Goal: Task Accomplishment & Management: Manage account settings

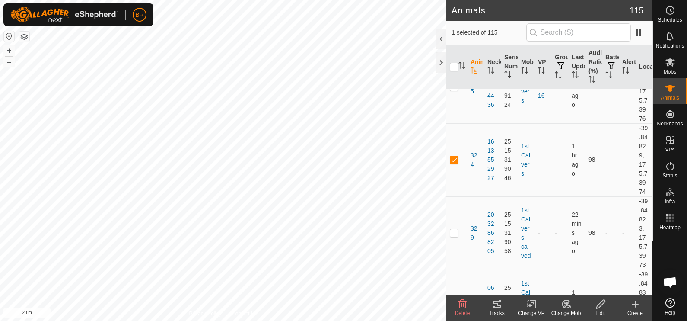
scroll to position [4106, 0]
click at [472, 147] on span "324" at bounding box center [476, 156] width 10 height 18
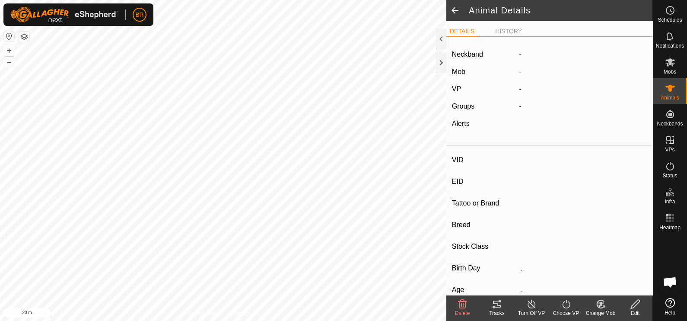
type input "324"
type input "-"
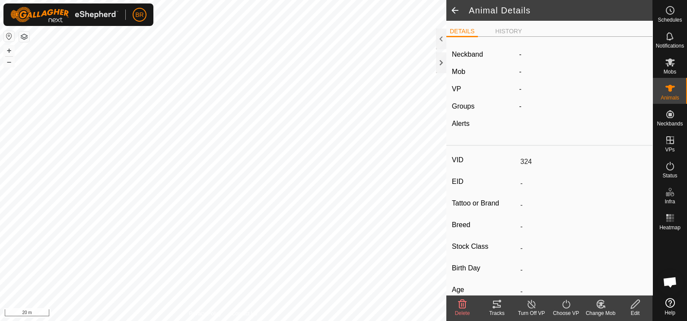
type input "0 kg"
type input "-"
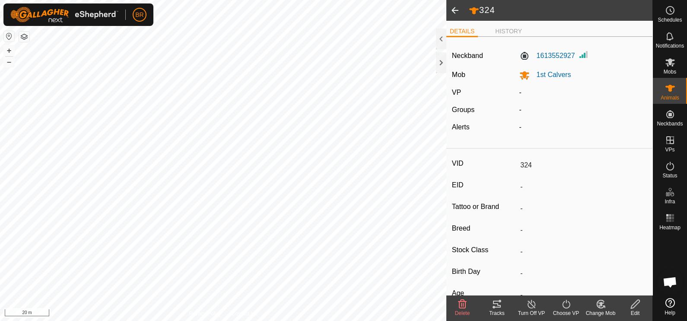
click at [604, 309] on icon at bounding box center [601, 304] width 11 height 10
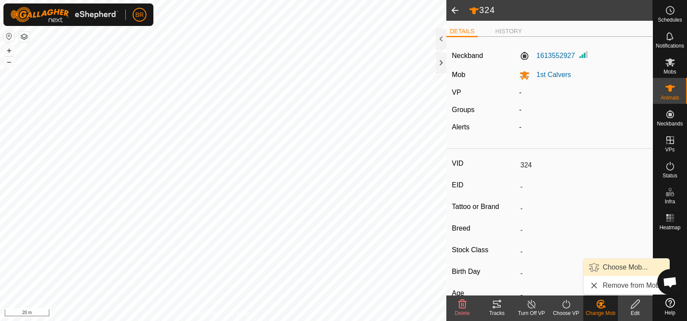
click at [603, 265] on link "Choose Mob..." at bounding box center [627, 266] width 86 height 17
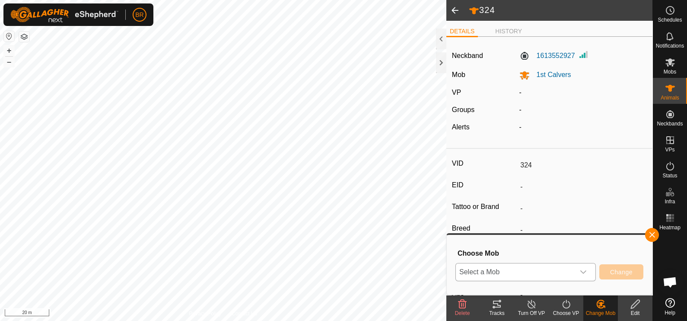
click at [584, 277] on div "dropdown trigger" at bounding box center [583, 271] width 17 height 17
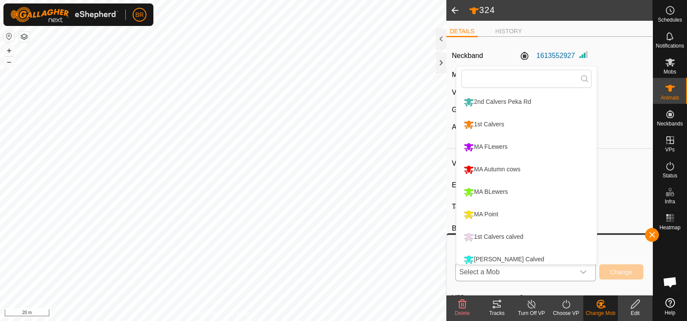
scroll to position [6, 0]
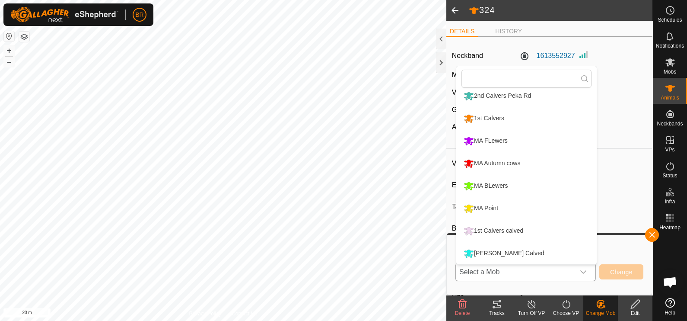
click at [492, 228] on li "1st Calvers calved" at bounding box center [526, 231] width 140 height 22
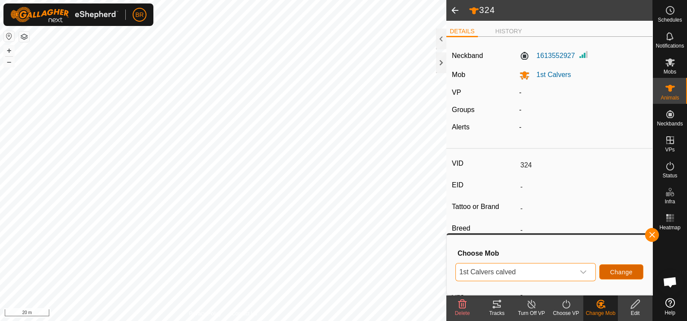
click at [613, 272] on span "Change" at bounding box center [621, 271] width 22 height 7
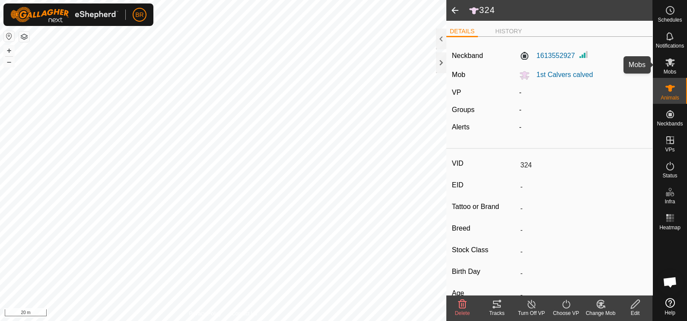
click at [663, 63] on es-mob-svg-icon at bounding box center [671, 62] width 16 height 14
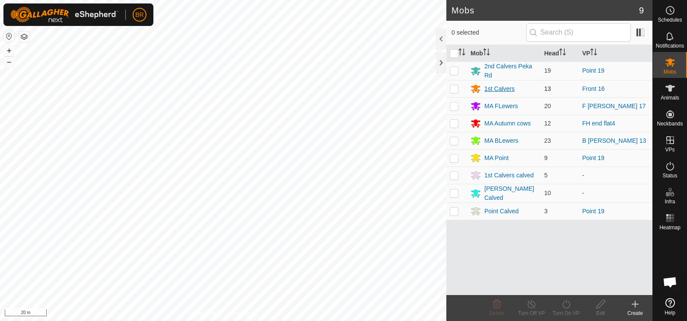
click at [487, 84] on div "1st Calvers" at bounding box center [500, 88] width 30 height 9
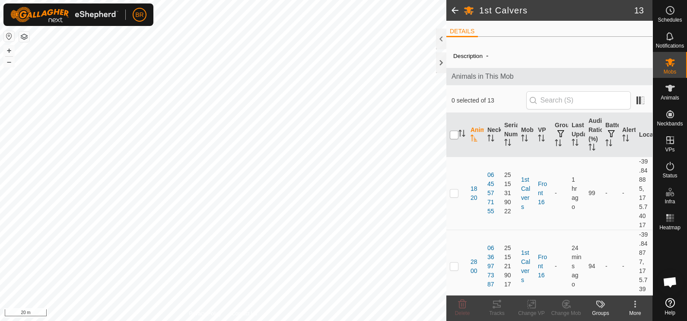
click at [453, 134] on input "checkbox" at bounding box center [454, 135] width 9 height 9
checkbox input "true"
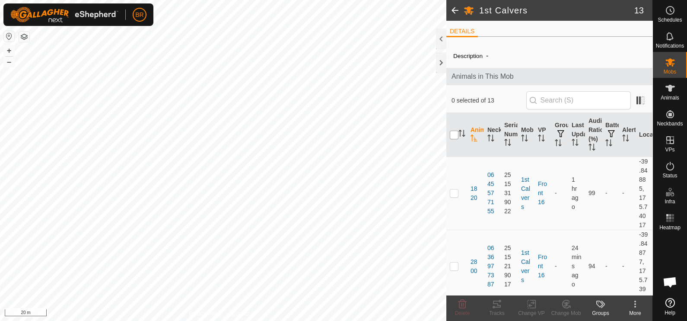
checkbox input "true"
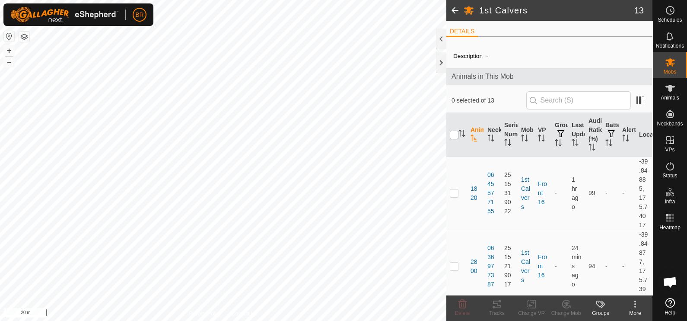
checkbox input "true"
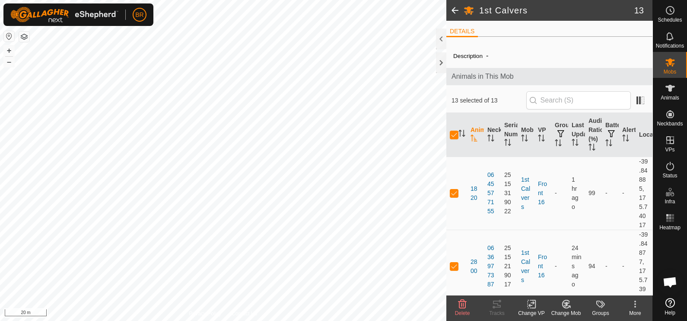
click at [523, 305] on change-vp-svg-icon at bounding box center [531, 304] width 35 height 10
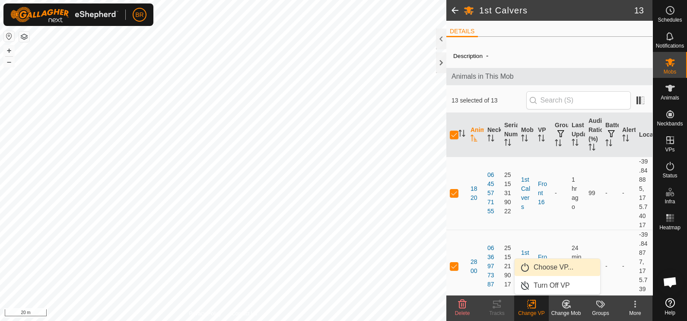
click at [532, 268] on link "Choose VP..." at bounding box center [558, 266] width 86 height 17
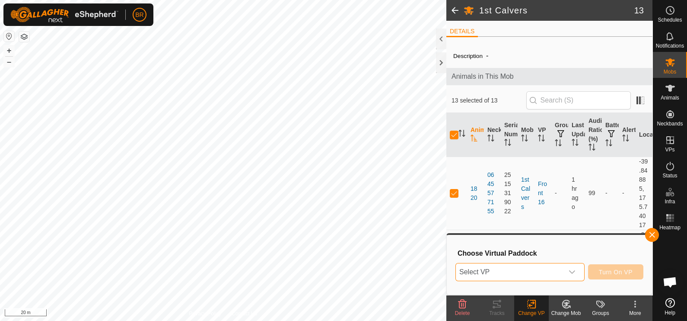
click at [532, 268] on span "Select VP" at bounding box center [510, 271] width 108 height 17
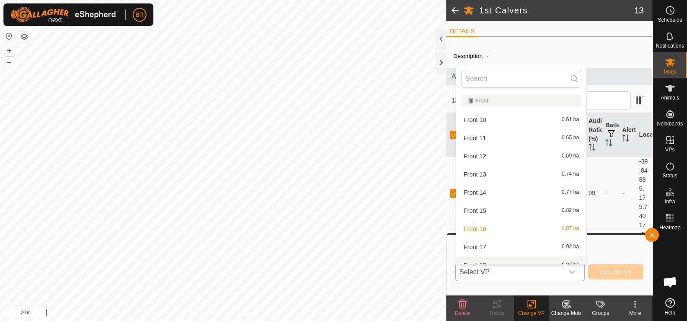
scroll to position [9, 0]
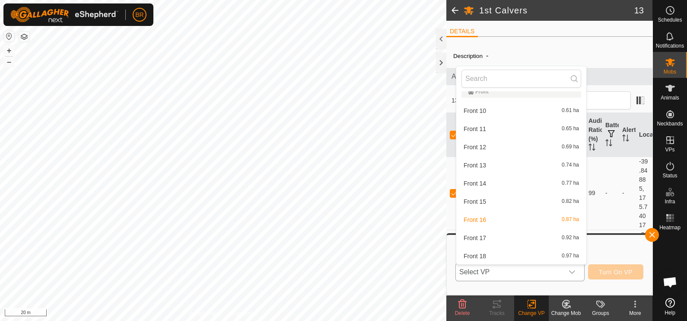
click at [485, 234] on li "Front 17 0.92 ha" at bounding box center [521, 237] width 130 height 17
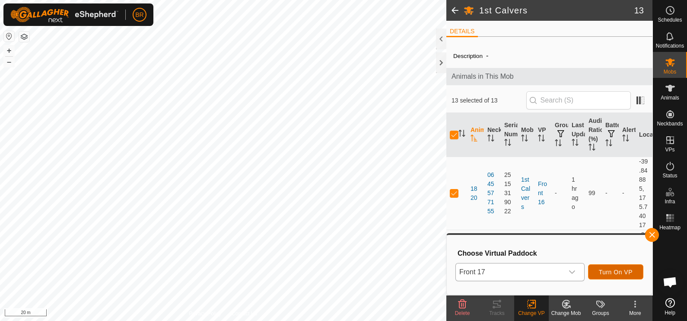
click at [610, 269] on span "Turn On VP" at bounding box center [616, 271] width 34 height 7
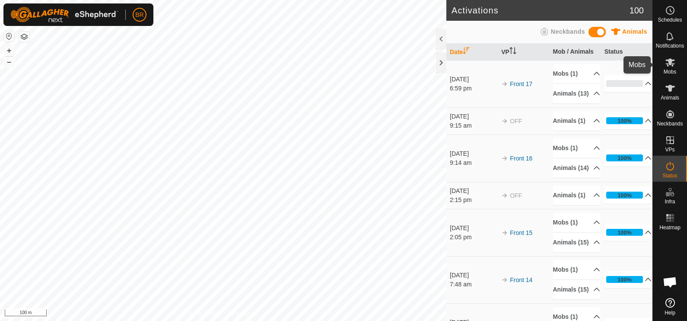
click at [677, 66] on es-mob-svg-icon at bounding box center [671, 62] width 16 height 14
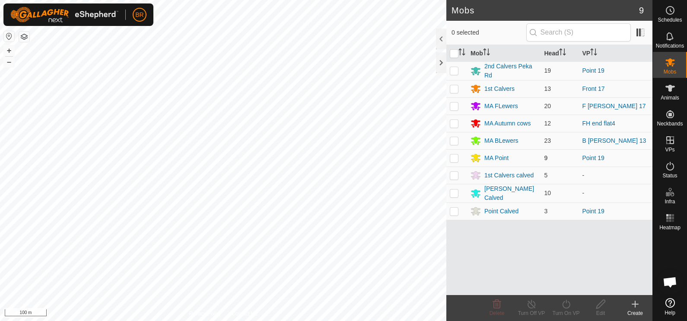
click at [455, 158] on p-checkbox at bounding box center [454, 157] width 9 height 7
checkbox input "true"
click at [450, 69] on p-checkbox at bounding box center [454, 70] width 9 height 7
checkbox input "true"
click at [567, 304] on icon at bounding box center [566, 304] width 11 height 10
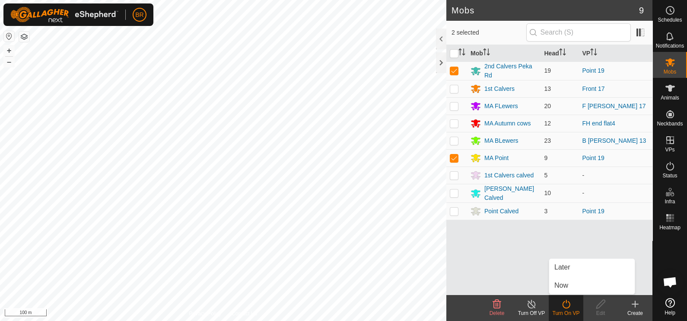
click at [567, 304] on icon at bounding box center [566, 304] width 11 height 10
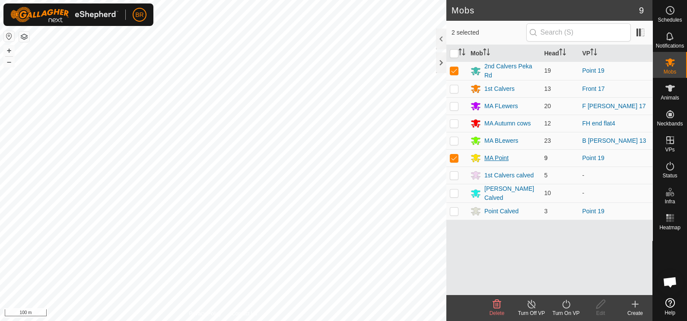
click at [502, 156] on div "MA Point" at bounding box center [497, 157] width 24 height 9
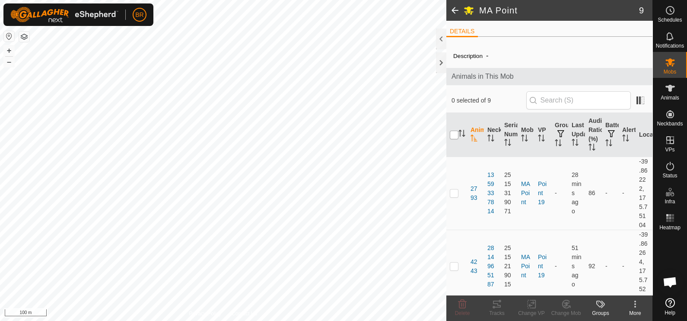
click at [452, 134] on input "checkbox" at bounding box center [454, 135] width 9 height 9
checkbox input "true"
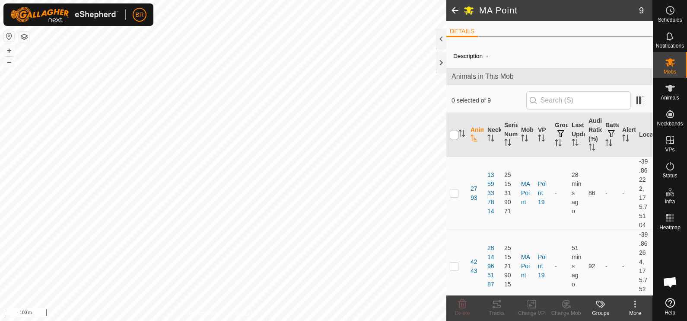
checkbox input "true"
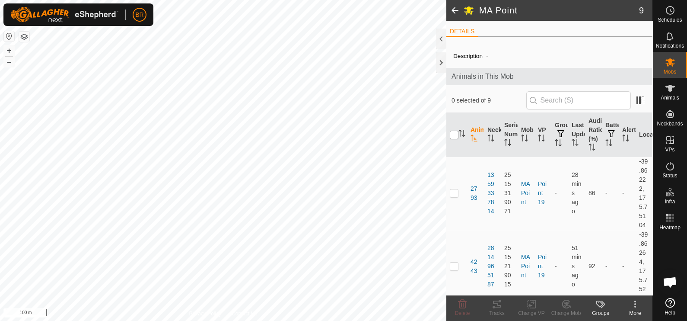
checkbox input "true"
click at [526, 309] on div "Change VP" at bounding box center [531, 313] width 35 height 8
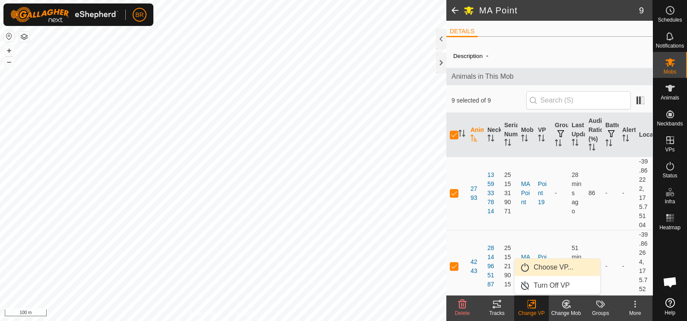
click at [544, 268] on link "Choose VP..." at bounding box center [558, 266] width 86 height 17
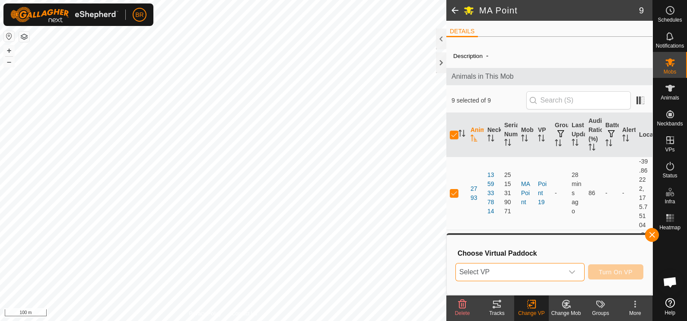
click at [542, 268] on span "Select VP" at bounding box center [510, 271] width 108 height 17
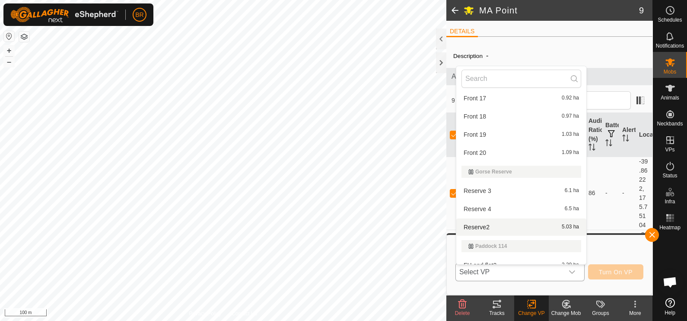
scroll to position [162, 0]
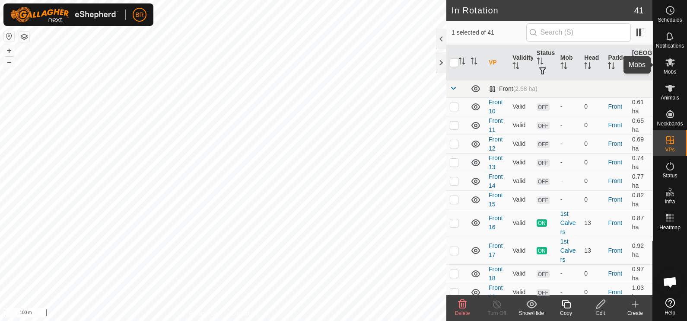
click at [673, 68] on es-mob-svg-icon at bounding box center [671, 62] width 16 height 14
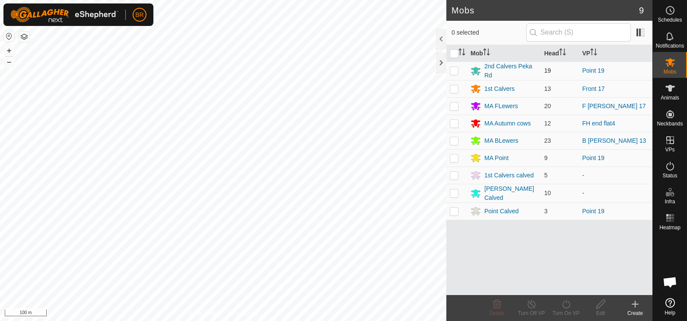
click at [452, 68] on p-checkbox at bounding box center [454, 70] width 9 height 7
checkbox input "true"
click at [485, 63] on div "2nd Calvers Peka Rd" at bounding box center [511, 71] width 53 height 18
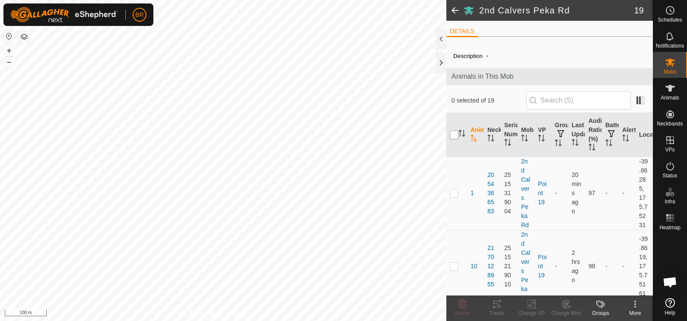
click at [457, 137] on input "checkbox" at bounding box center [454, 135] width 9 height 9
checkbox input "true"
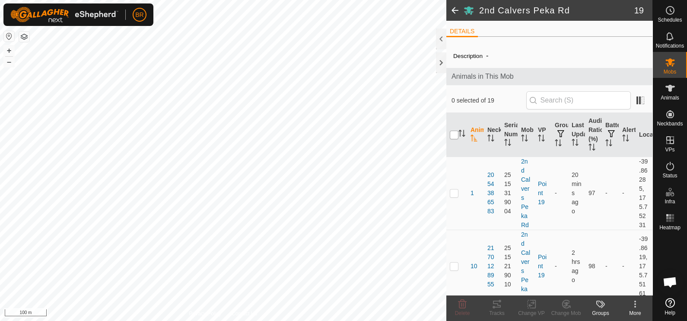
checkbox input "true"
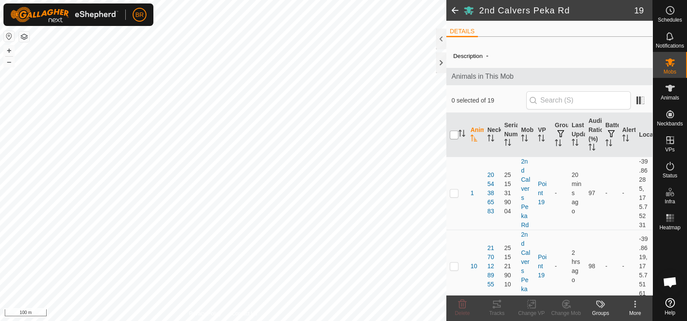
checkbox input "true"
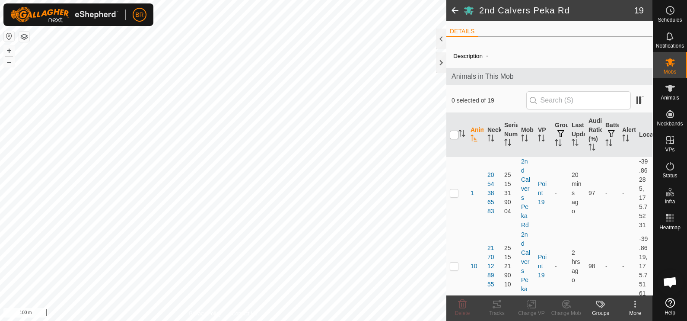
checkbox input "true"
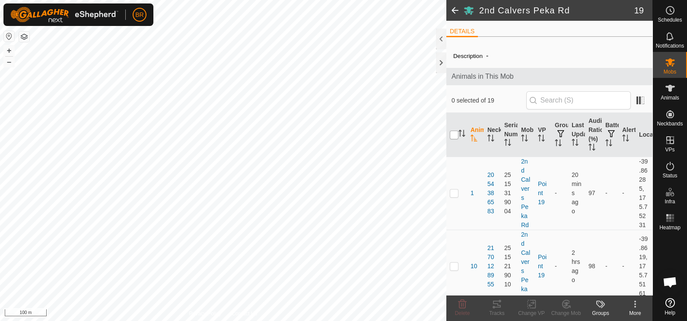
checkbox input "true"
click at [528, 303] on icon at bounding box center [531, 304] width 11 height 10
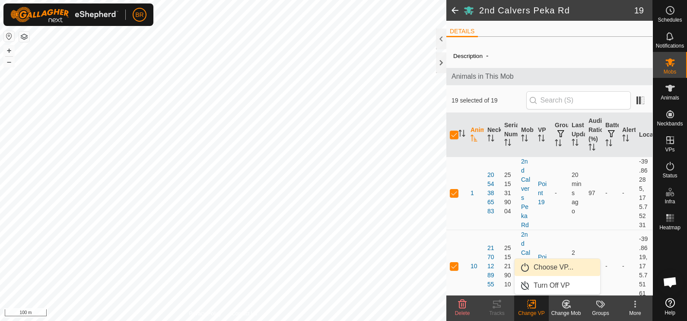
click at [530, 268] on link "Choose VP..." at bounding box center [558, 266] width 86 height 17
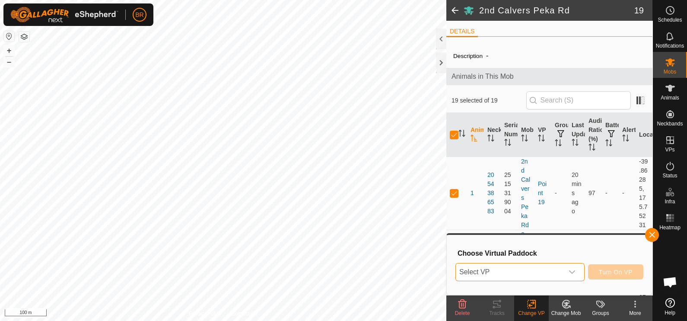
click at [517, 271] on span "Select VP" at bounding box center [510, 271] width 108 height 17
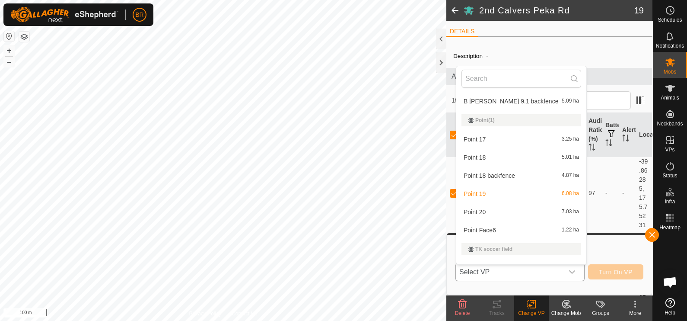
scroll to position [709, 0]
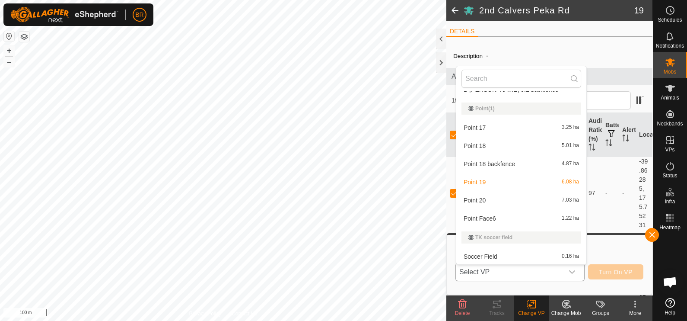
click at [478, 196] on li "Point 20 7.03 ha" at bounding box center [521, 199] width 130 height 17
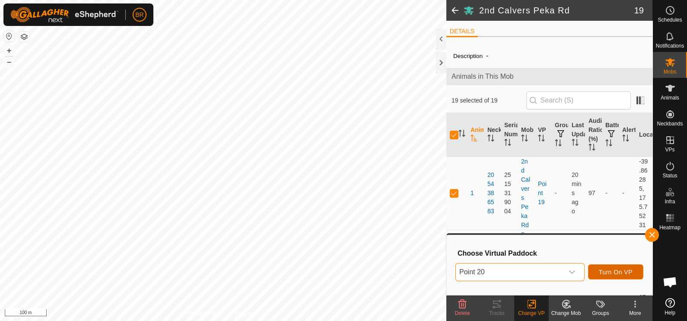
click at [600, 271] on button "Turn On VP" at bounding box center [615, 271] width 55 height 15
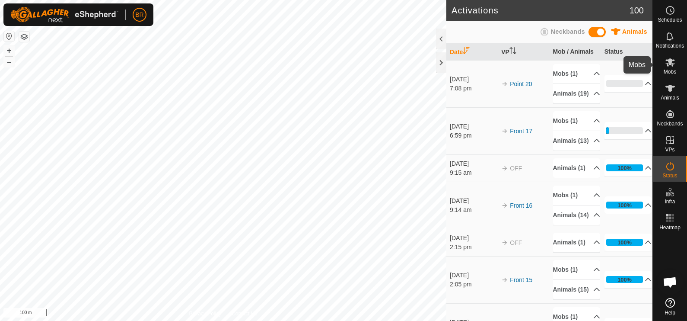
click at [659, 66] on div "Mobs" at bounding box center [670, 65] width 34 height 26
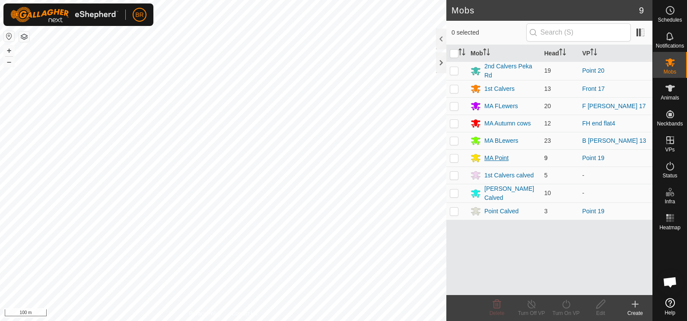
click at [490, 153] on div "MA Point" at bounding box center [497, 157] width 24 height 9
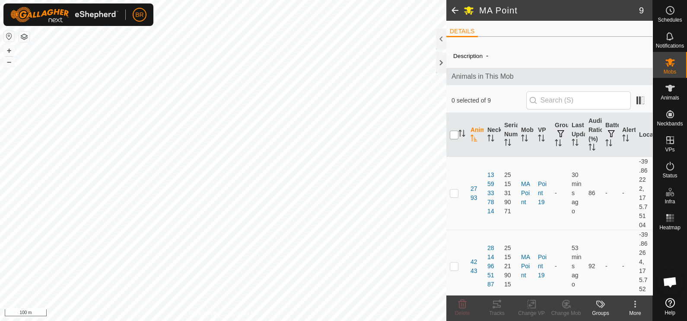
click at [450, 131] on input "checkbox" at bounding box center [454, 135] width 9 height 9
checkbox input "true"
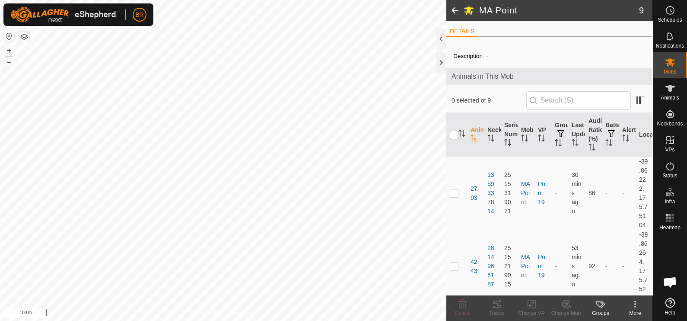
checkbox input "true"
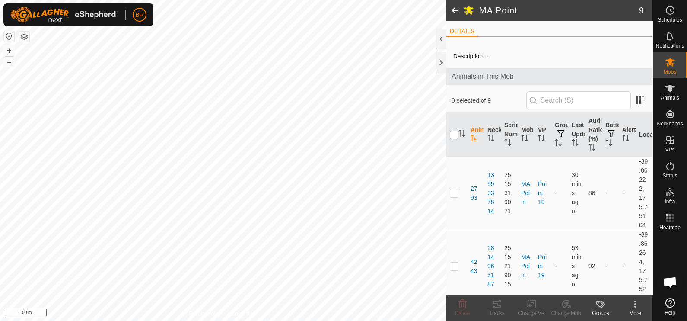
checkbox input "true"
click at [536, 302] on icon at bounding box center [531, 304] width 11 height 10
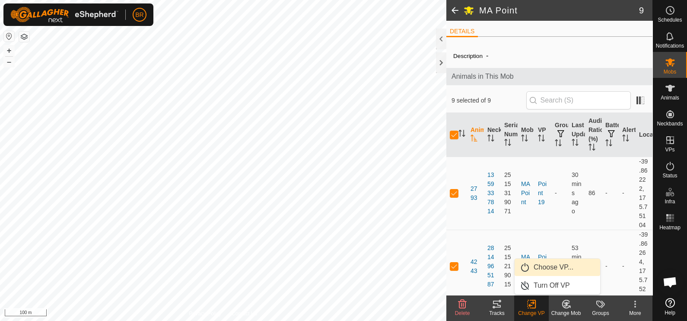
click at [533, 268] on link "Choose VP..." at bounding box center [558, 266] width 86 height 17
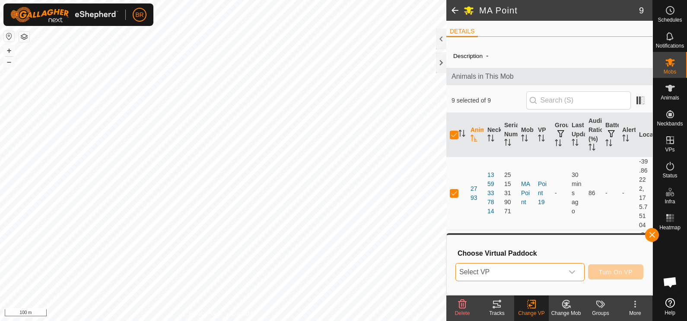
click at [504, 274] on span "Select VP" at bounding box center [510, 271] width 108 height 17
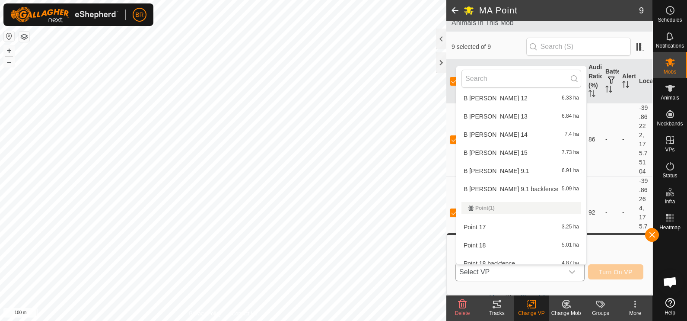
scroll to position [656, 0]
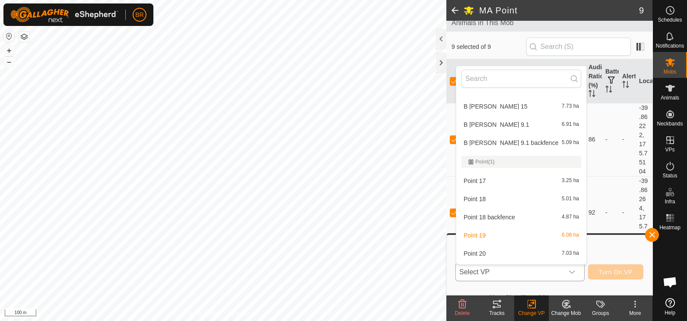
click at [479, 252] on li "Point 20 7.03 ha" at bounding box center [521, 253] width 130 height 17
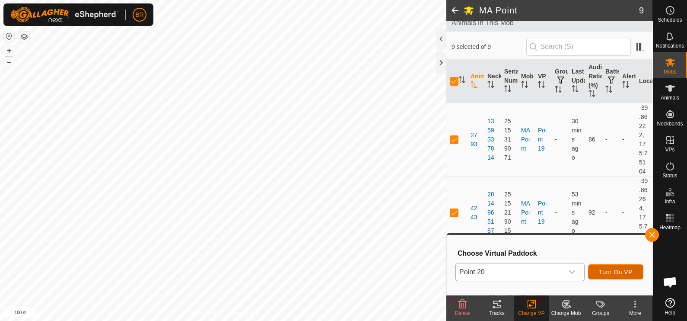
click at [605, 268] on span "Turn On VP" at bounding box center [616, 271] width 34 height 7
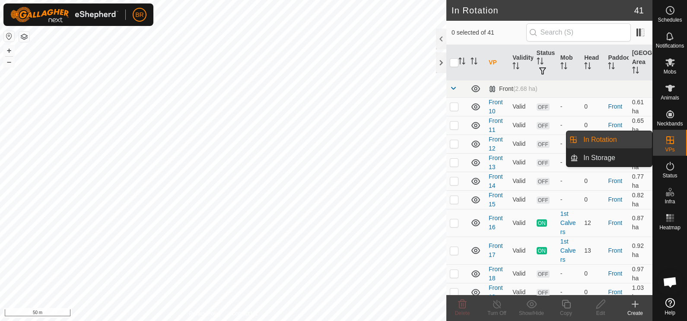
click at [666, 136] on icon at bounding box center [670, 140] width 10 height 10
click at [665, 144] on icon at bounding box center [670, 140] width 10 height 10
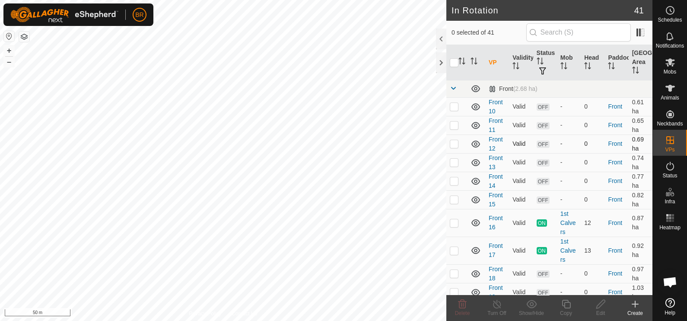
checkbox input "true"
click at [560, 305] on copy-svg-icon at bounding box center [566, 304] width 35 height 10
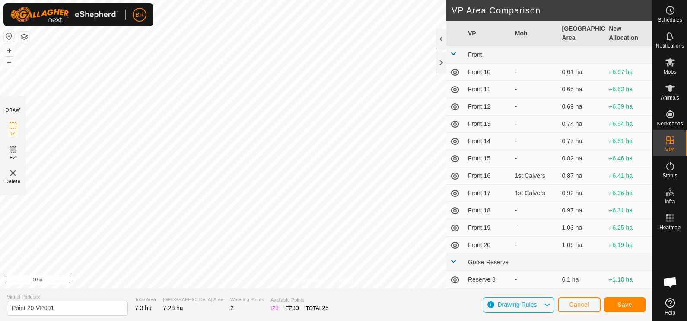
click at [11, 67] on div "Type: Inclusion Zone undefined Animal + – ⇧ i 50 m" at bounding box center [326, 144] width 653 height 288
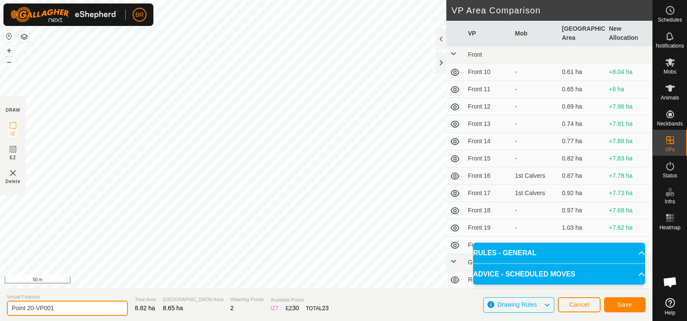
drag, startPoint x: 57, startPoint y: 308, endPoint x: 31, endPoint y: 308, distance: 26.4
click at [31, 308] on input "Point 20-VP001" at bounding box center [67, 307] width 121 height 15
type input "Point 21"
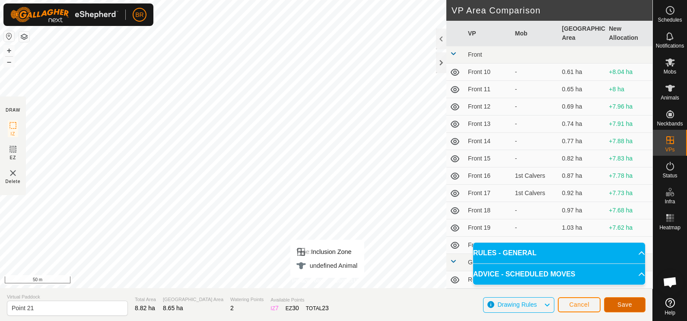
click at [632, 304] on span "Save" at bounding box center [625, 304] width 15 height 7
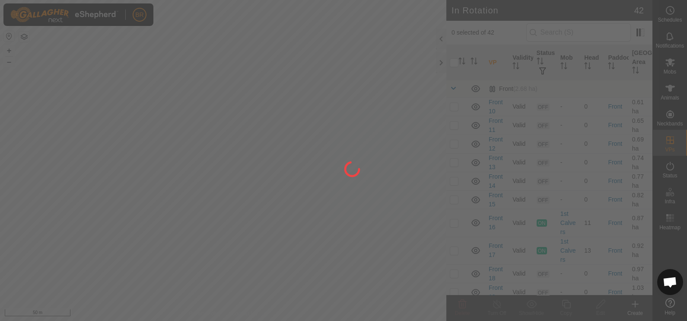
click at [174, 126] on div at bounding box center [343, 160] width 687 height 321
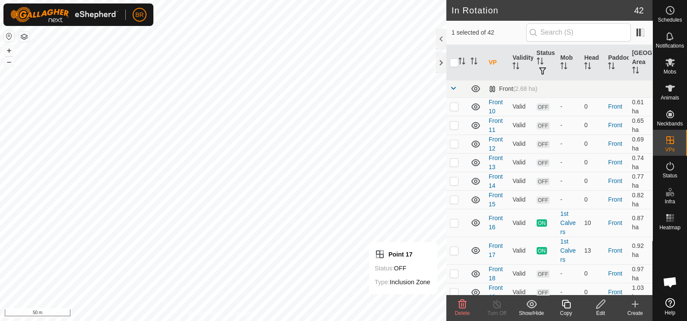
click at [459, 306] on icon at bounding box center [462, 304] width 10 height 10
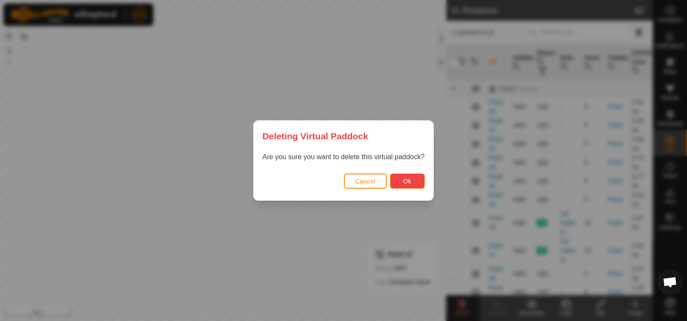
click at [394, 178] on button "Ok" at bounding box center [407, 180] width 35 height 15
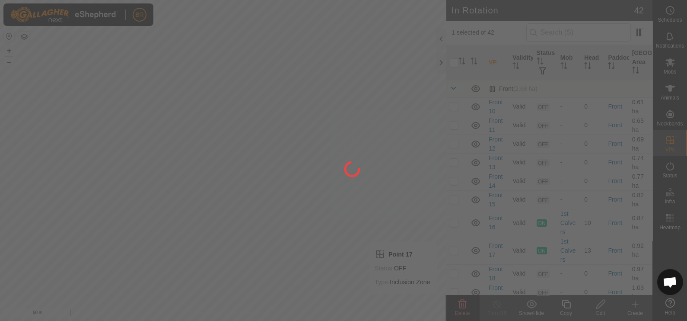
checkbox input "false"
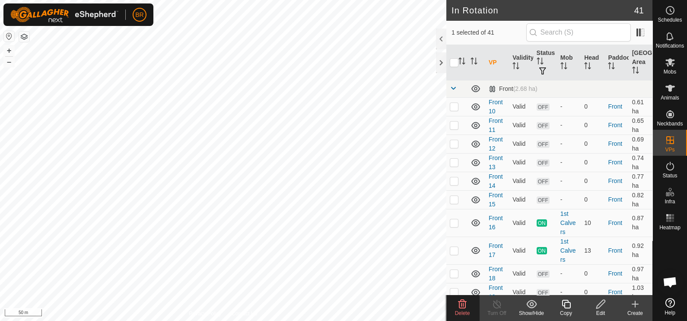
click at [463, 303] on icon at bounding box center [463, 304] width 8 height 9
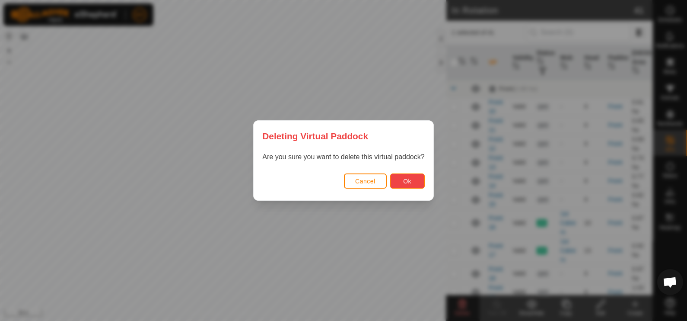
click at [406, 183] on span "Ok" at bounding box center [407, 181] width 8 height 7
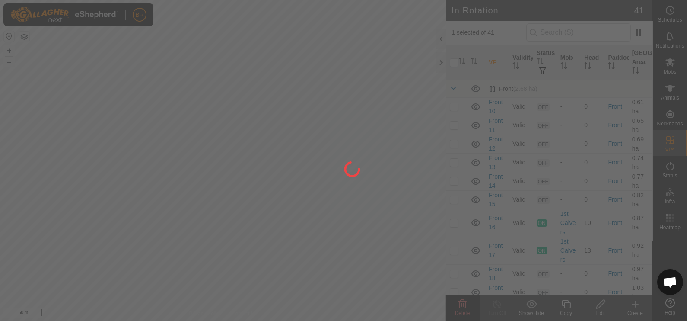
checkbox input "false"
click at [279, 197] on div "BR Schedules Notifications Mobs Animals Neckbands VPs Status Infra Heatmap Help…" at bounding box center [343, 160] width 687 height 321
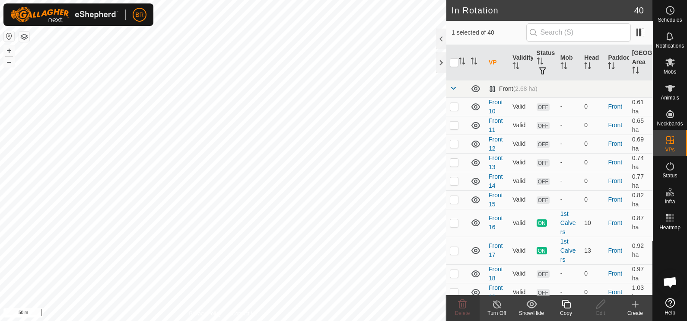
checkbox input "false"
checkbox input "true"
checkbox input "false"
click at [466, 303] on icon at bounding box center [462, 304] width 10 height 10
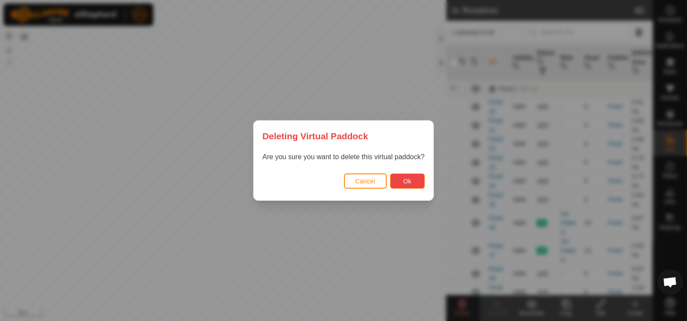
click at [399, 180] on button "Ok" at bounding box center [407, 180] width 35 height 15
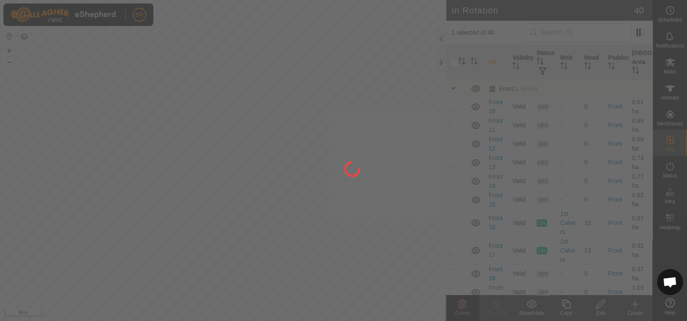
checkbox input "false"
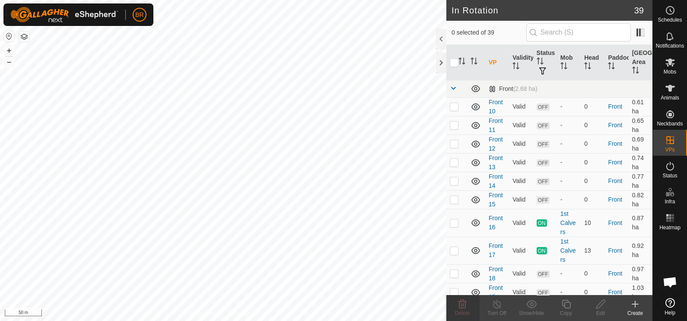
checkbox input "true"
checkbox input "false"
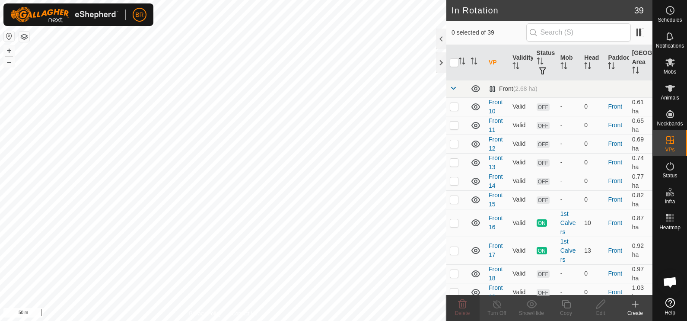
checkbox input "true"
click at [561, 303] on icon at bounding box center [566, 304] width 11 height 10
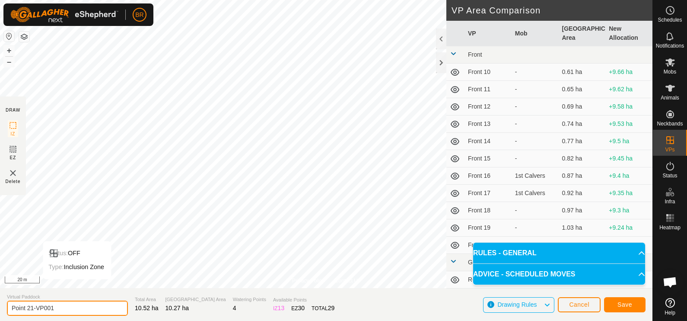
drag, startPoint x: 61, startPoint y: 307, endPoint x: 39, endPoint y: 304, distance: 21.4
click at [33, 301] on input "Point 21-VP001" at bounding box center [67, 307] width 121 height 15
type input "Point 22"
click at [620, 301] on span "Save" at bounding box center [625, 304] width 15 height 7
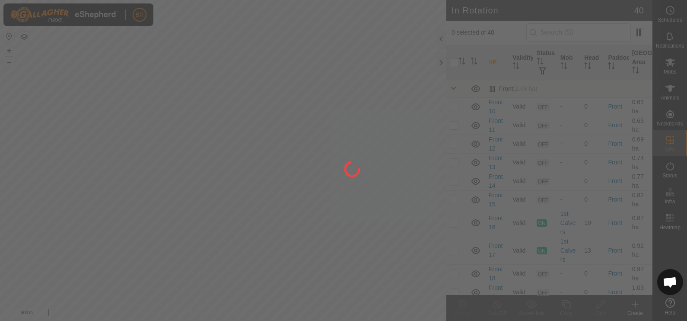
drag, startPoint x: 304, startPoint y: 247, endPoint x: 248, endPoint y: 152, distance: 111.0
click at [248, 152] on div at bounding box center [343, 160] width 687 height 321
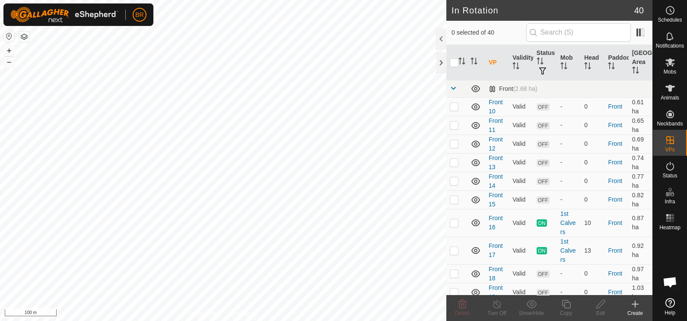
checkbox input "true"
click at [669, 63] on icon at bounding box center [671, 62] width 10 height 8
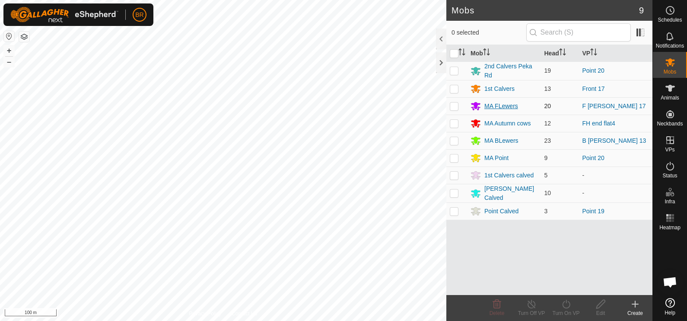
click at [499, 102] on div "MA FLewers" at bounding box center [502, 106] width 34 height 9
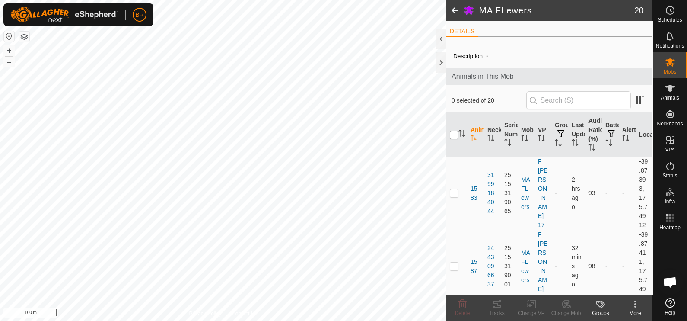
click at [452, 133] on input "checkbox" at bounding box center [454, 135] width 9 height 9
checkbox input "true"
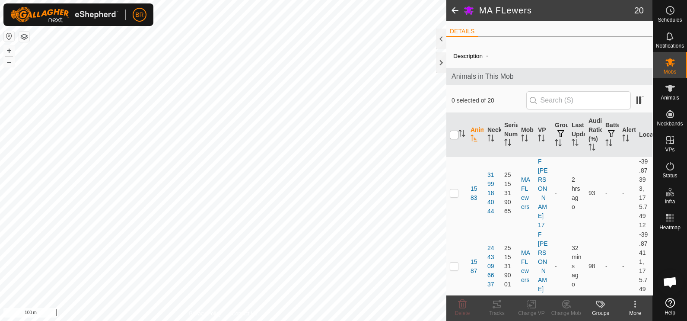
checkbox input "true"
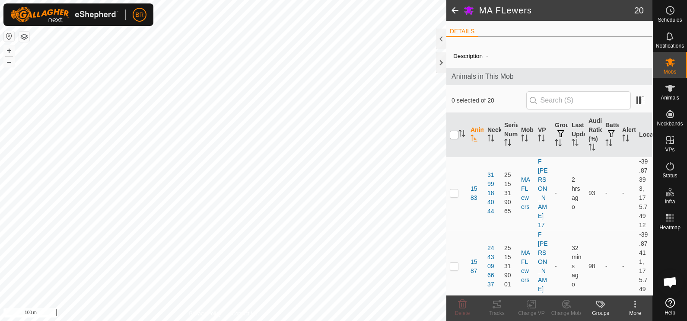
checkbox input "true"
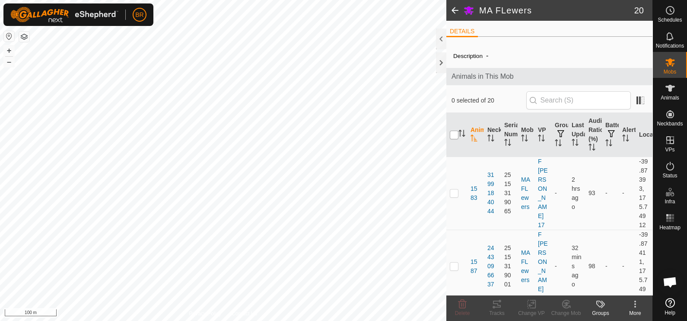
checkbox input "true"
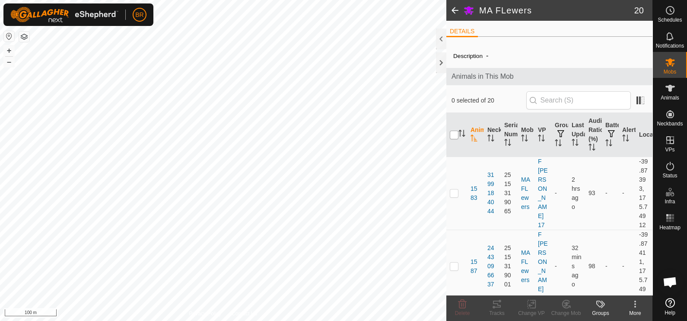
checkbox input "true"
click at [533, 301] on icon at bounding box center [532, 304] width 6 height 6
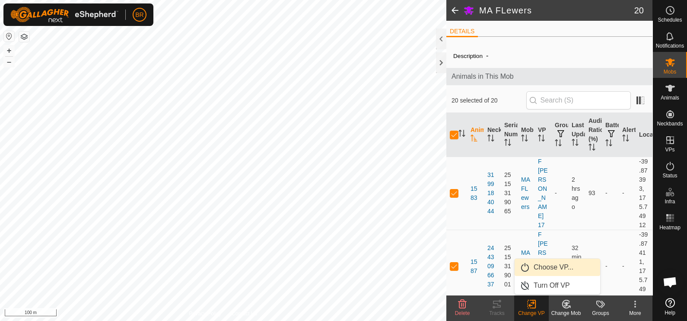
click at [530, 262] on link "Choose VP..." at bounding box center [558, 266] width 86 height 17
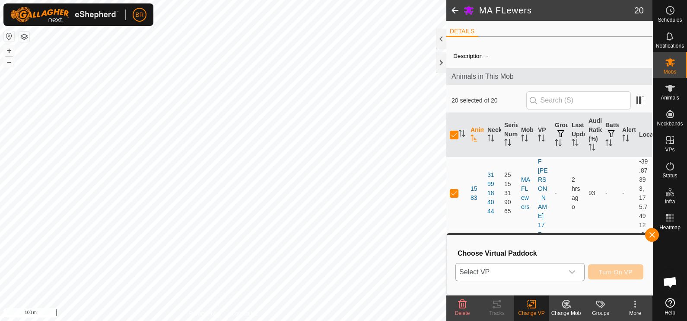
click at [530, 272] on span "Select VP" at bounding box center [510, 271] width 108 height 17
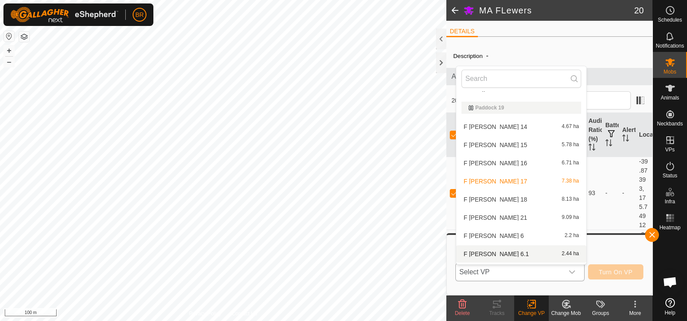
scroll to position [387, 0]
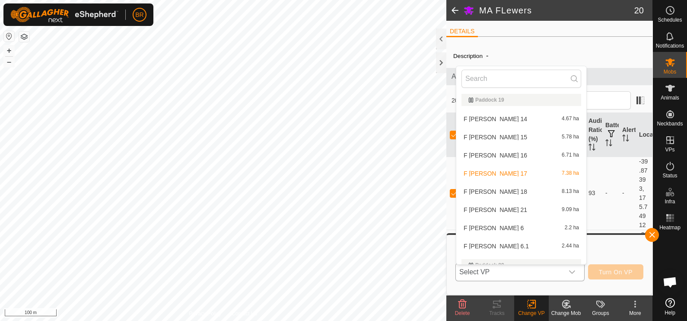
click at [506, 188] on li "F [PERSON_NAME] 18 8.13 ha" at bounding box center [521, 191] width 130 height 17
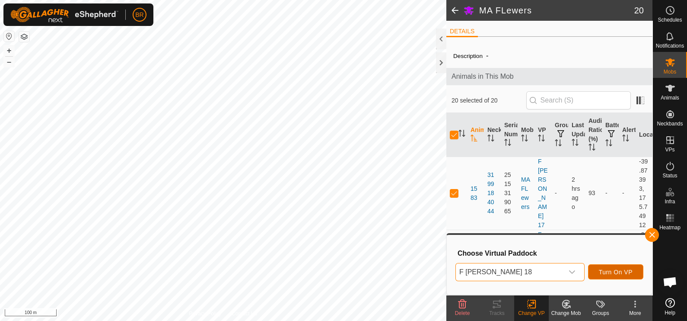
click at [618, 270] on span "Turn On VP" at bounding box center [616, 271] width 34 height 7
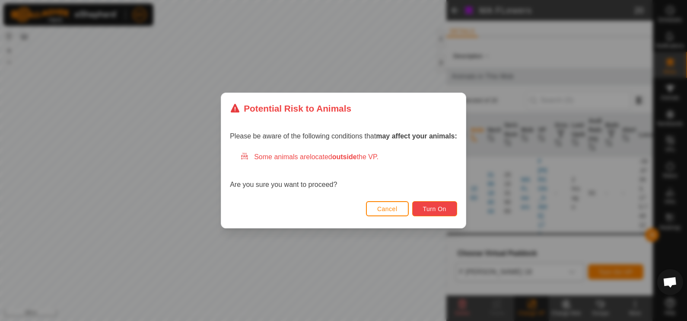
click at [426, 207] on span "Turn On" at bounding box center [434, 208] width 23 height 7
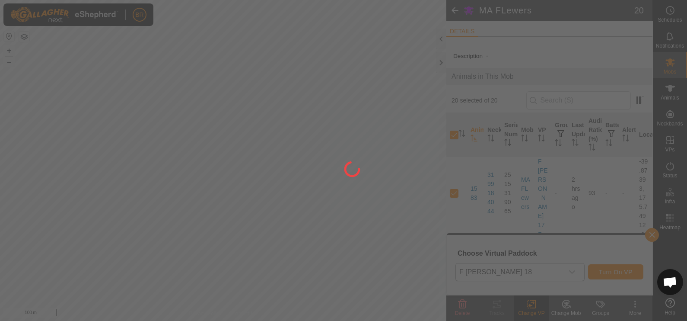
click at [240, 199] on div at bounding box center [343, 160] width 687 height 321
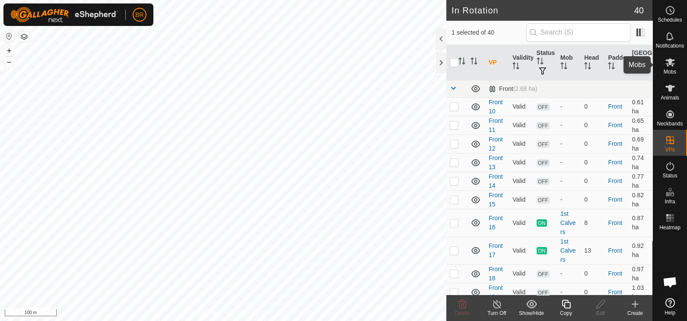
click at [664, 62] on es-mob-svg-icon at bounding box center [671, 62] width 16 height 14
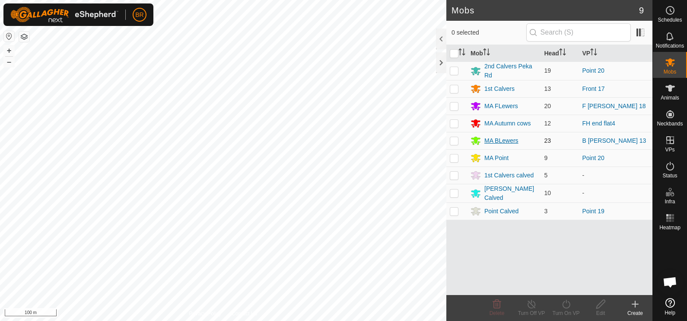
click at [506, 136] on div "MA BLewers" at bounding box center [502, 140] width 34 height 9
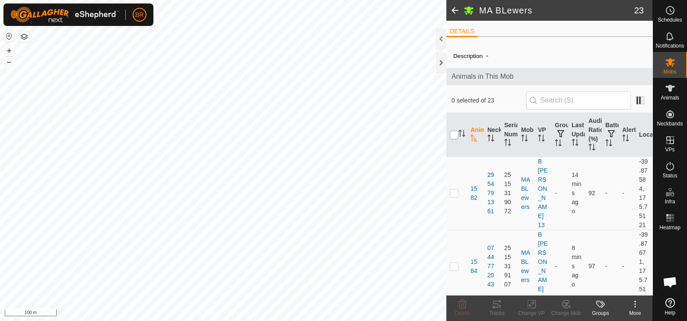
click at [453, 132] on input "checkbox" at bounding box center [454, 135] width 9 height 9
checkbox input "true"
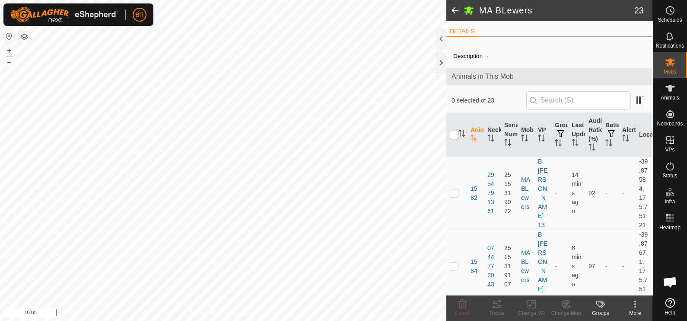
checkbox input "true"
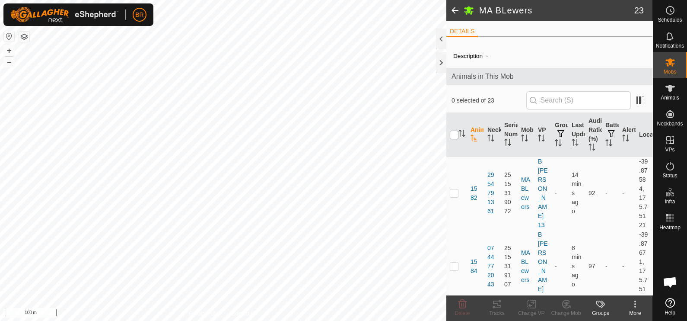
checkbox input "true"
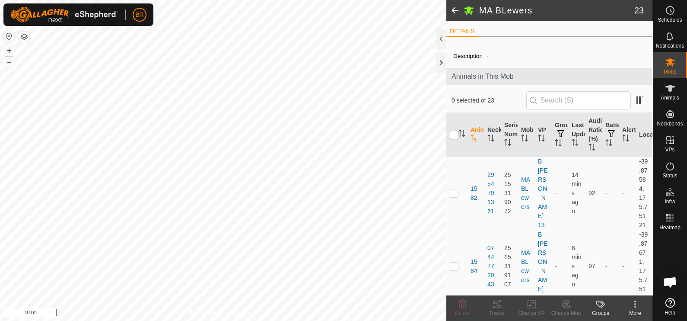
checkbox input "true"
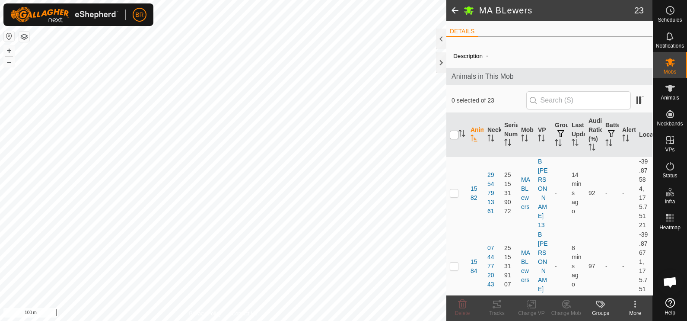
checkbox input "true"
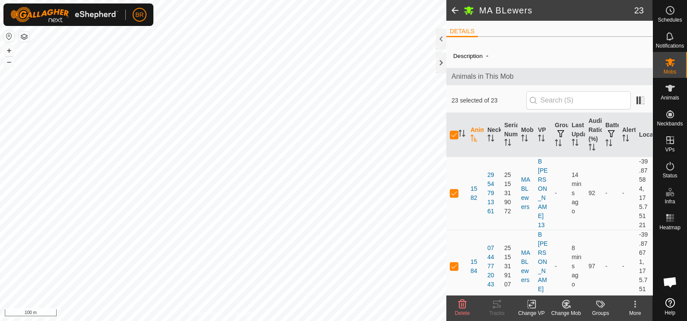
click at [529, 309] on div "Change VP" at bounding box center [531, 313] width 35 height 8
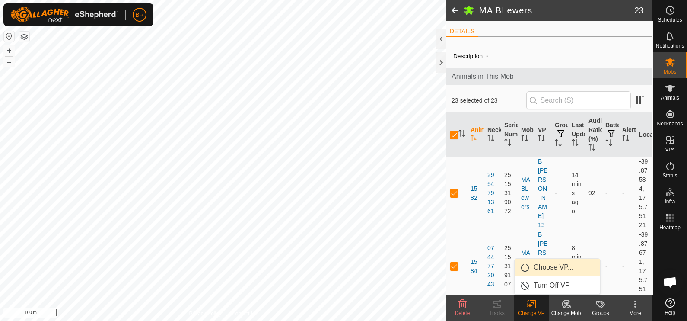
click at [528, 262] on link "Choose VP..." at bounding box center [558, 266] width 86 height 17
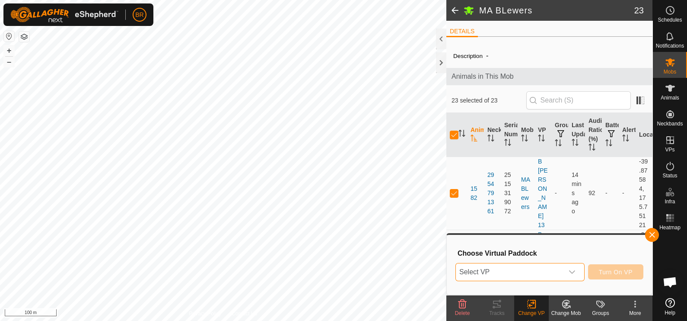
click at [529, 267] on span "Select VP" at bounding box center [510, 271] width 108 height 17
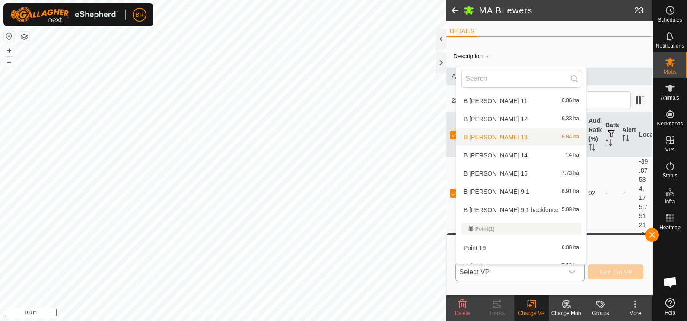
scroll to position [603, 0]
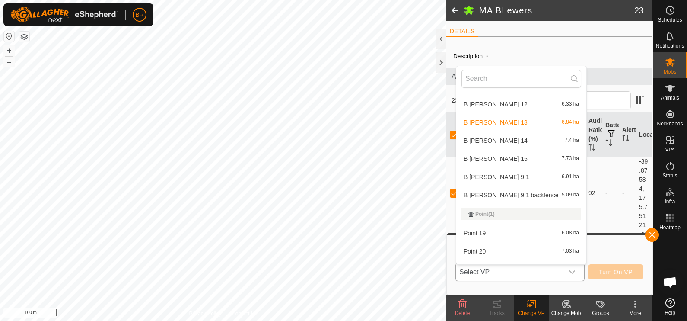
click at [503, 152] on li "B [PERSON_NAME] 15 7.73 ha" at bounding box center [521, 158] width 130 height 17
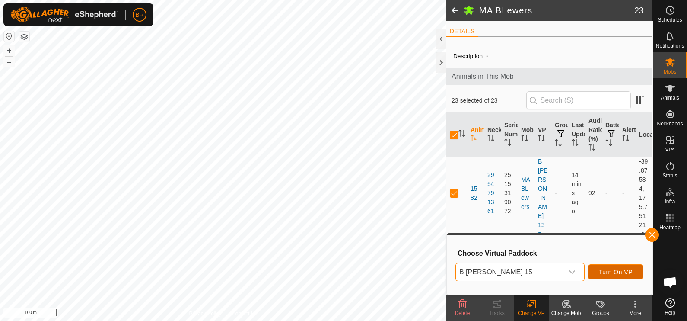
click at [611, 266] on button "Turn On VP" at bounding box center [615, 271] width 55 height 15
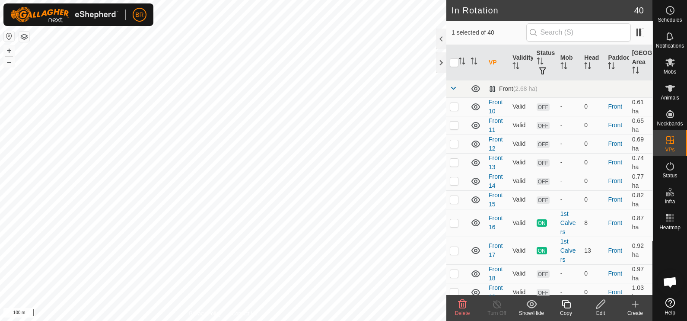
checkbox input "false"
checkbox input "true"
checkbox input "false"
checkbox input "true"
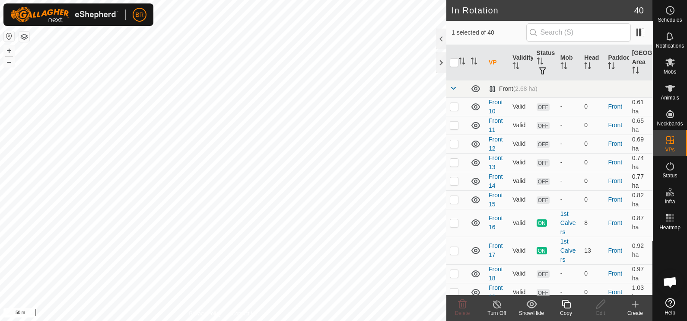
checkbox input "false"
click at [560, 306] on copy-svg-icon at bounding box center [566, 304] width 35 height 10
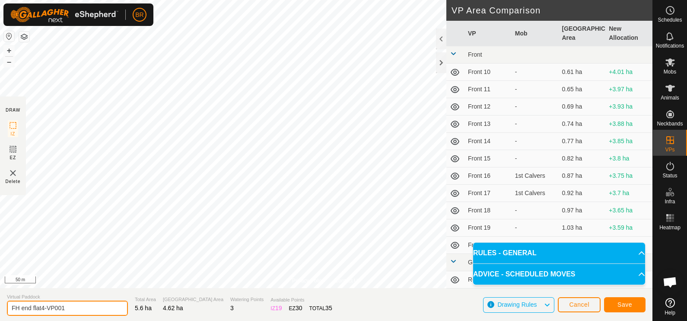
drag, startPoint x: 73, startPoint y: 307, endPoint x: 41, endPoint y: 310, distance: 31.7
click at [41, 310] on input "FH end flat4-VP001" at bounding box center [67, 307] width 121 height 15
type input "FH end flat5"
click at [627, 303] on span "Save" at bounding box center [625, 304] width 15 height 7
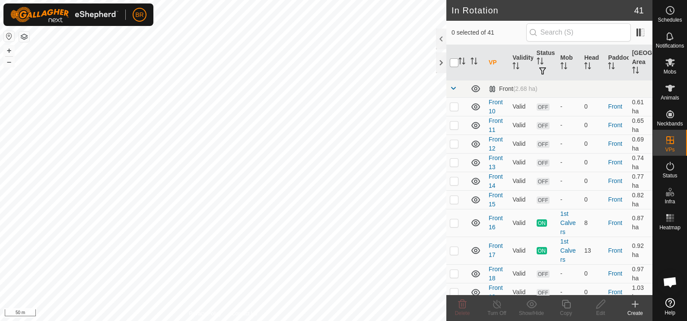
click at [453, 61] on input "checkbox" at bounding box center [454, 62] width 9 height 9
checkbox input "true"
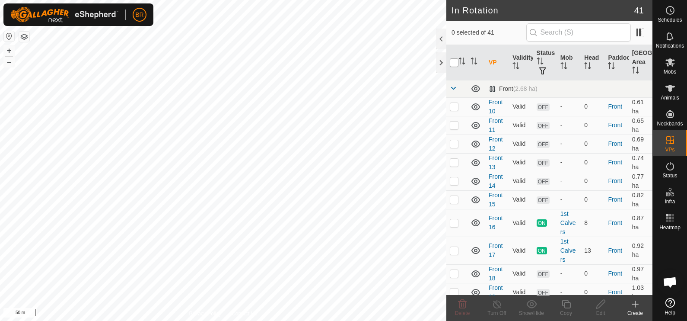
checkbox input "true"
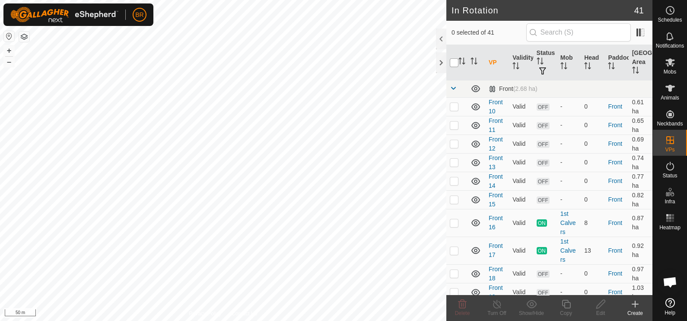
checkbox input "true"
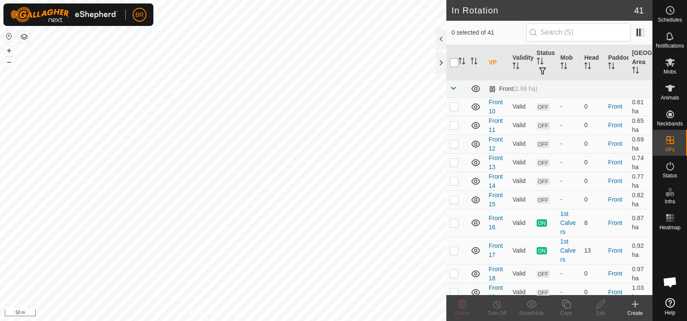
checkbox input "true"
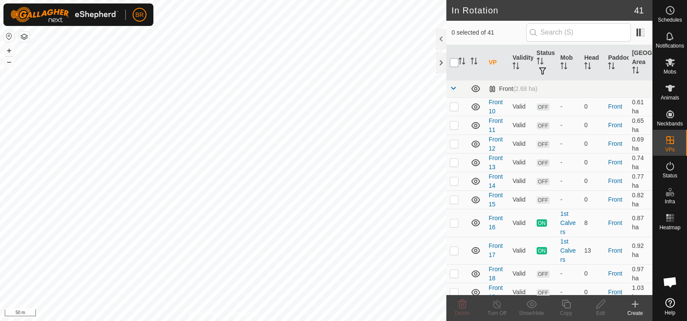
checkbox input "true"
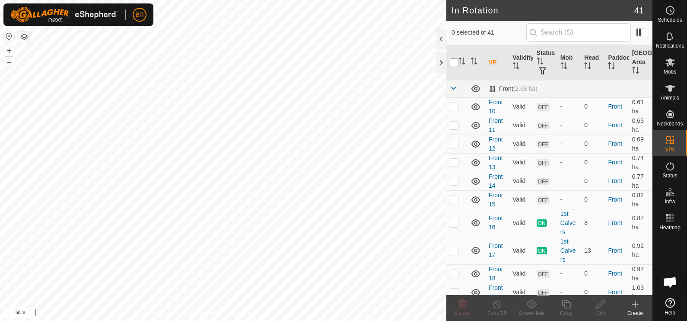
checkbox input "true"
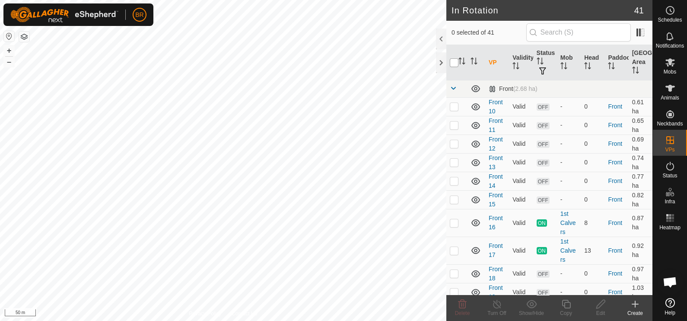
checkbox input "true"
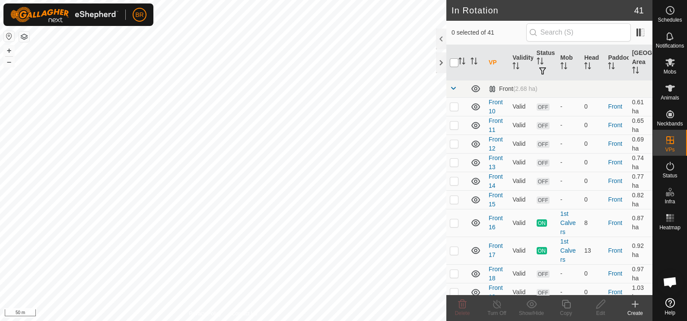
checkbox input "true"
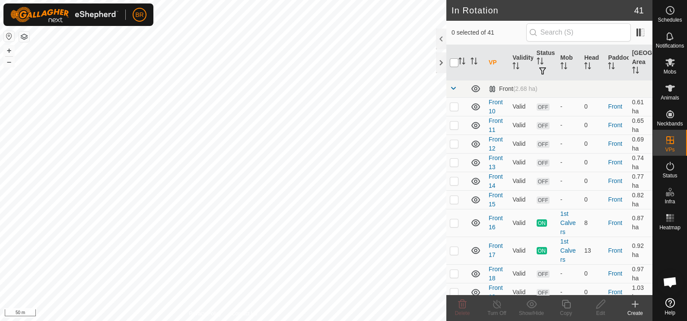
checkbox input "true"
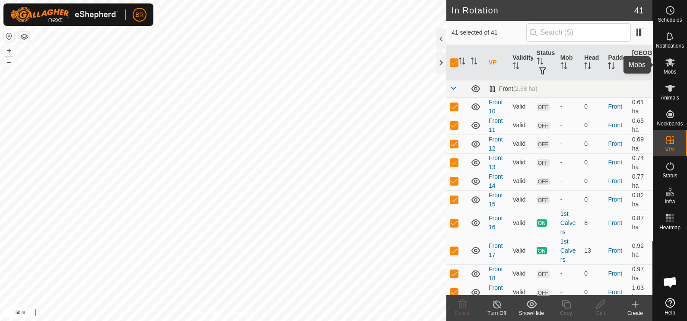
click at [665, 64] on icon at bounding box center [670, 62] width 10 height 10
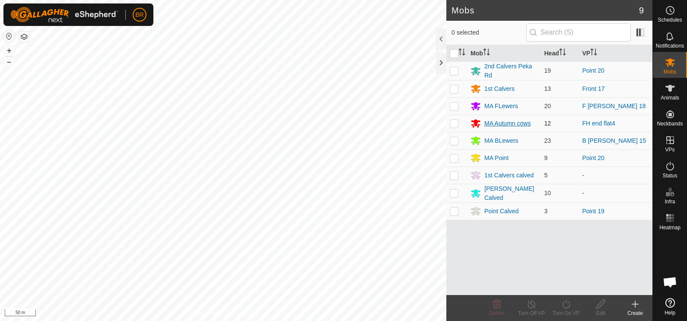
click at [508, 119] on div "MA Autumn cows" at bounding box center [508, 123] width 46 height 9
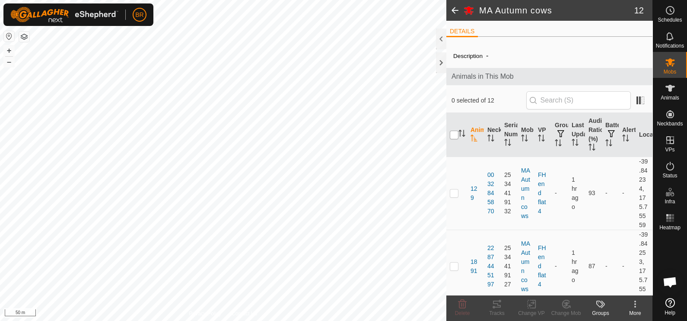
click at [451, 136] on input "checkbox" at bounding box center [454, 135] width 9 height 9
checkbox input "true"
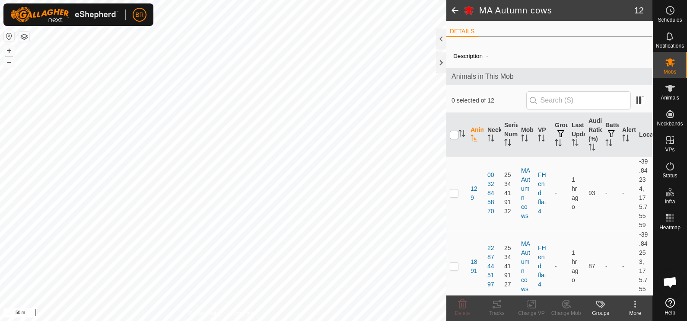
checkbox input "true"
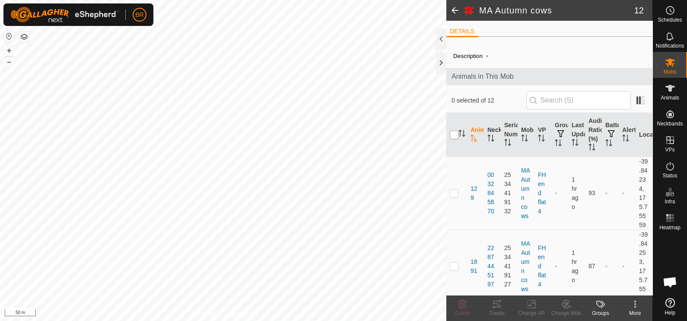
checkbox input "true"
click at [529, 307] on icon at bounding box center [531, 304] width 11 height 10
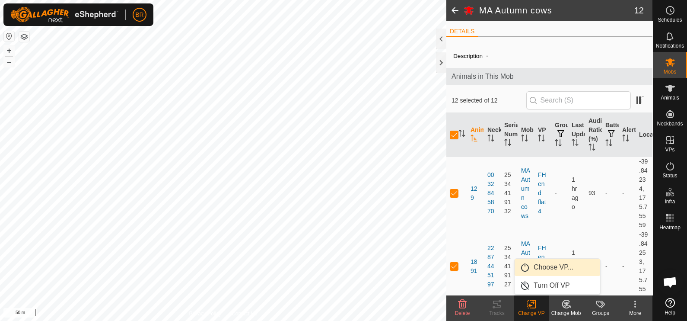
click at [546, 264] on link "Choose VP..." at bounding box center [558, 266] width 86 height 17
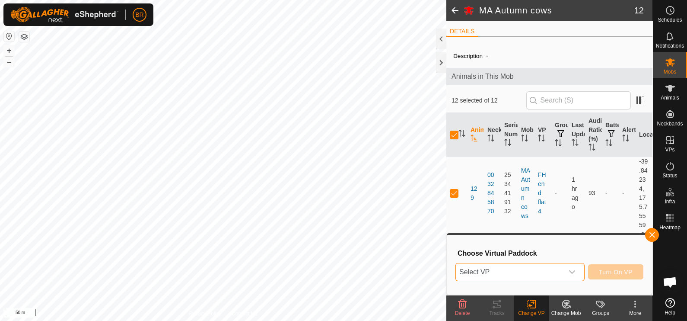
click at [543, 268] on span "Select VP" at bounding box center [510, 271] width 108 height 17
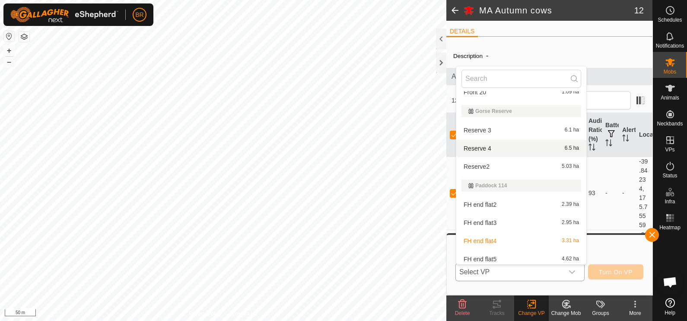
scroll to position [223, 0]
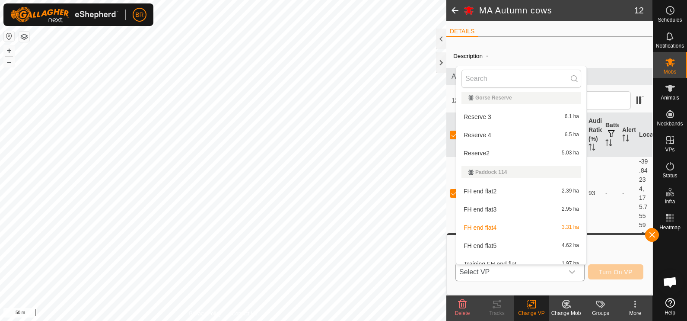
click at [485, 245] on li "FH end flat5 4.62 ha" at bounding box center [521, 245] width 130 height 17
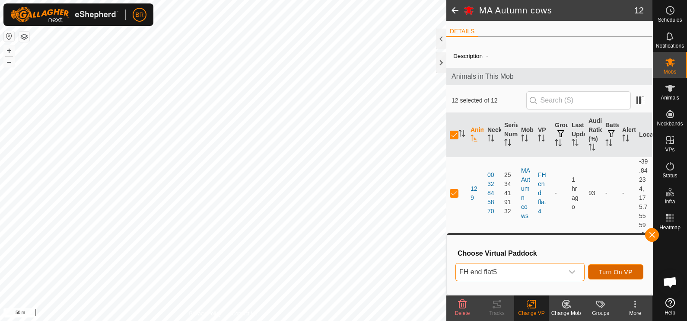
click at [609, 266] on button "Turn On VP" at bounding box center [615, 271] width 55 height 15
